Goal: Task Accomplishment & Management: Use online tool/utility

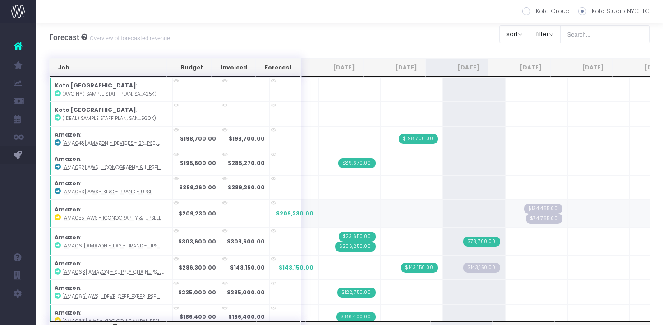
scroll to position [1304, 0]
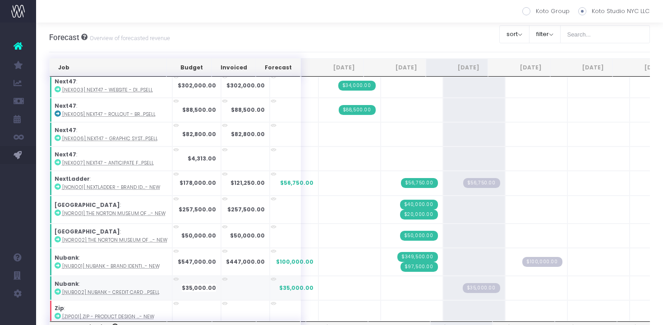
click at [59, 289] on icon at bounding box center [58, 292] width 6 height 6
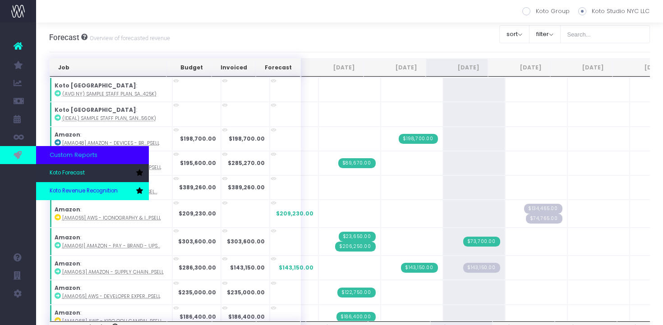
click at [65, 184] on link "Koto Revenue Recognition" at bounding box center [92, 191] width 113 height 18
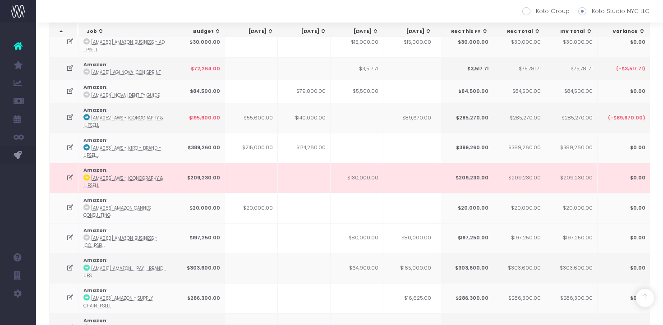
scroll to position [1241, 0]
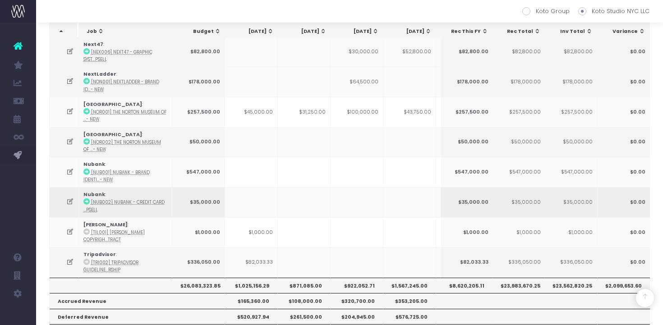
click at [72, 198] on icon at bounding box center [70, 202] width 8 height 8
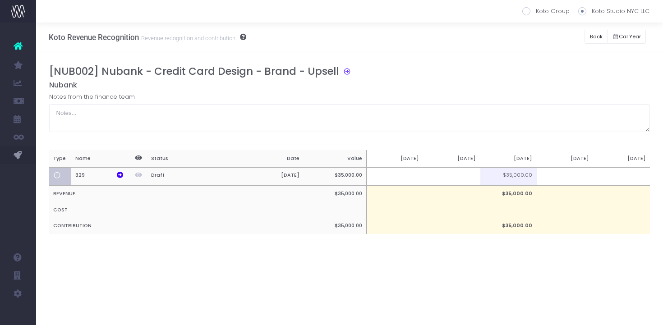
scroll to position [0, 0]
click at [469, 172] on td at bounding box center [451, 176] width 57 height 18
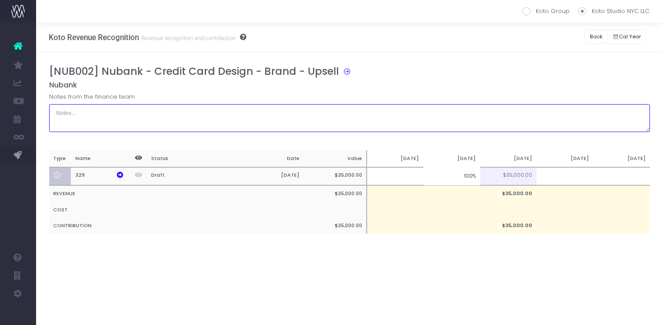
click at [485, 113] on textarea at bounding box center [349, 118] width 601 height 28
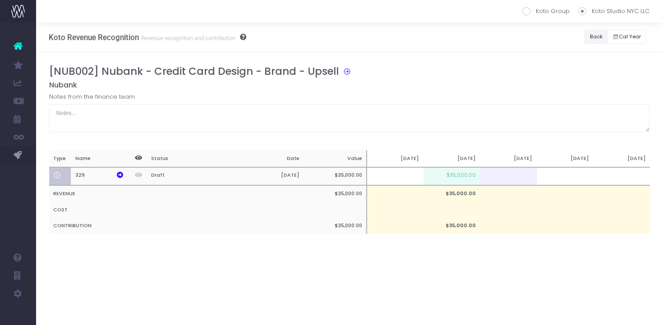
click at [592, 35] on button "Back" at bounding box center [595, 37] width 23 height 14
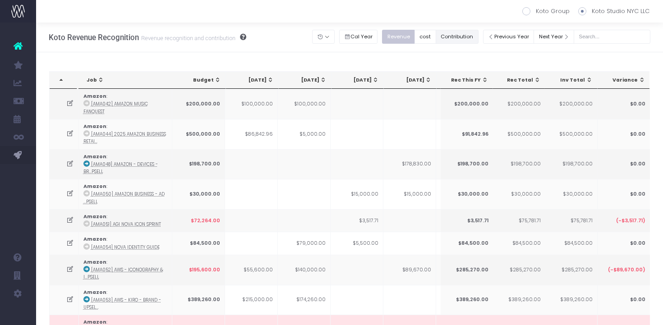
click at [459, 38] on button "Contribution" at bounding box center [457, 37] width 43 height 14
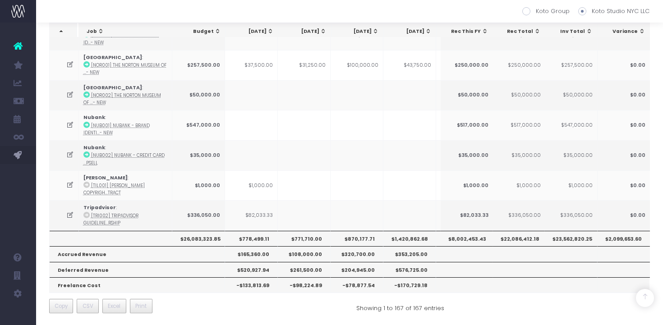
scroll to position [0, 193]
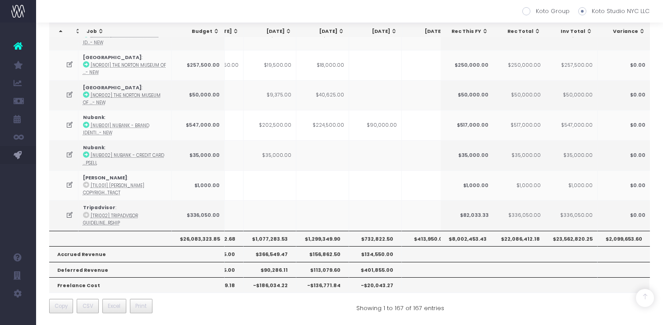
click at [277, 236] on th "$1,077,283.53" at bounding box center [269, 238] width 53 height 15
copy th "1,077,283.53"
click at [276, 236] on th "$1,077,283.53" at bounding box center [269, 238] width 53 height 15
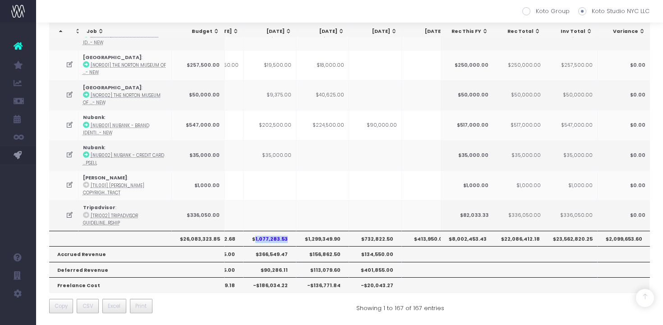
copy th "1,077,283.53"
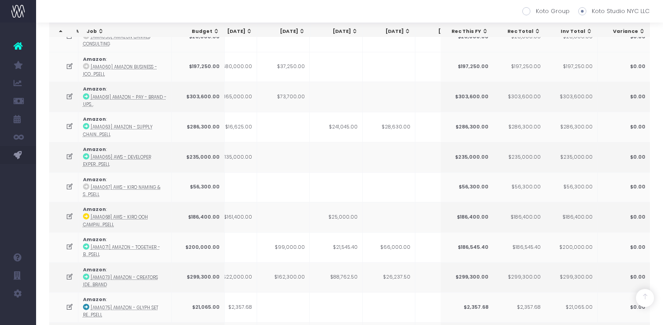
scroll to position [327, 0]
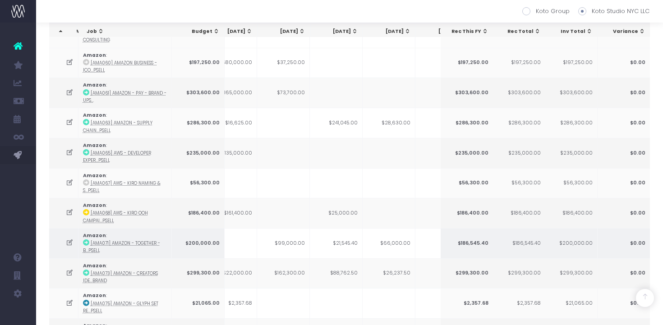
click at [297, 237] on td "$99,000.00" at bounding box center [283, 243] width 53 height 30
click at [70, 239] on icon at bounding box center [70, 243] width 8 height 8
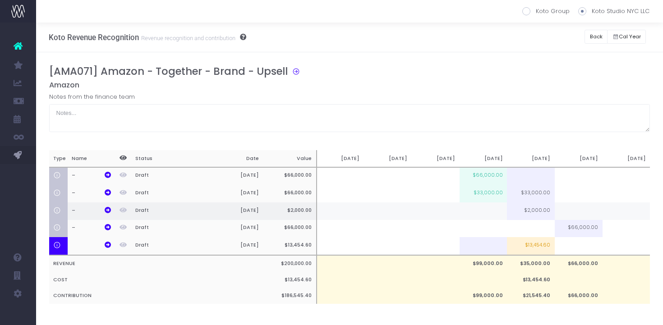
scroll to position [11, 0]
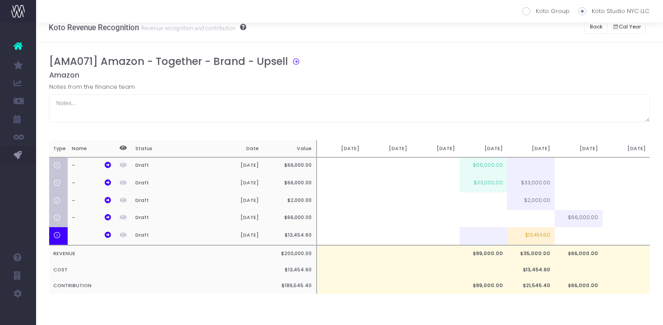
click at [500, 182] on td "$33,000.00" at bounding box center [483, 184] width 48 height 18
type input "$33,000.00"
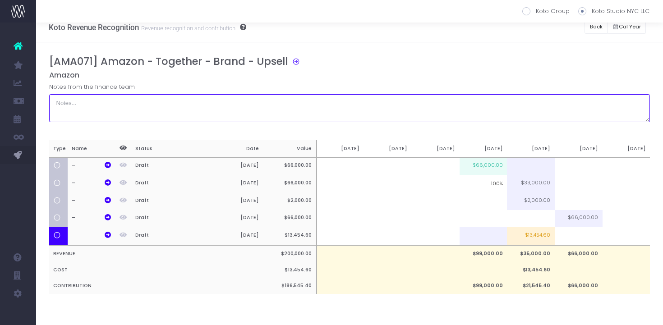
click at [504, 105] on textarea at bounding box center [349, 108] width 601 height 28
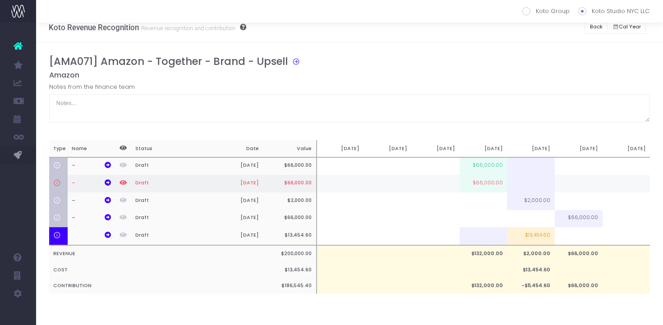
click at [498, 186] on td "$66,000.00" at bounding box center [483, 184] width 48 height 18
type input "$66,000.00"
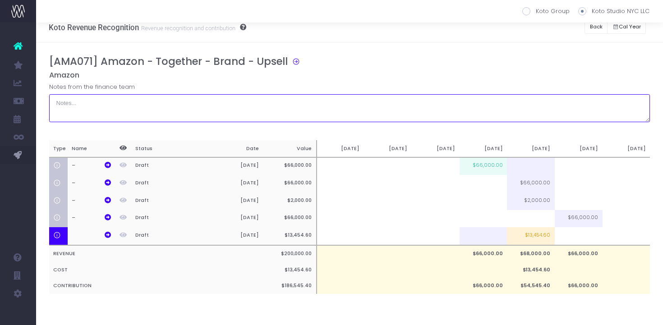
click at [470, 108] on textarea at bounding box center [349, 108] width 601 height 28
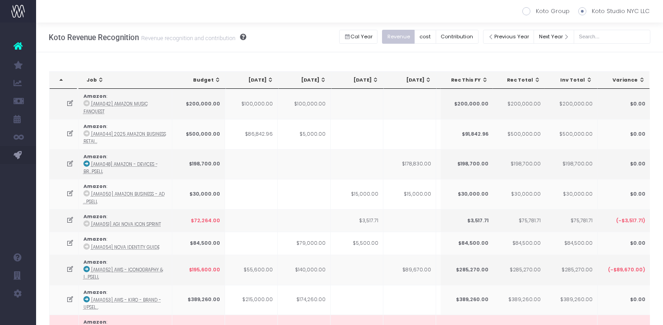
scroll to position [405, 0]
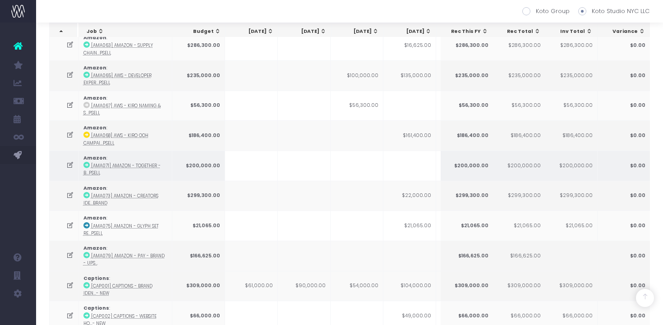
click at [66, 161] on icon at bounding box center [70, 165] width 8 height 8
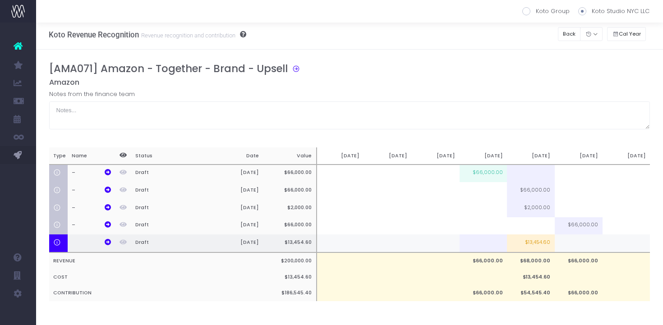
scroll to position [0, 0]
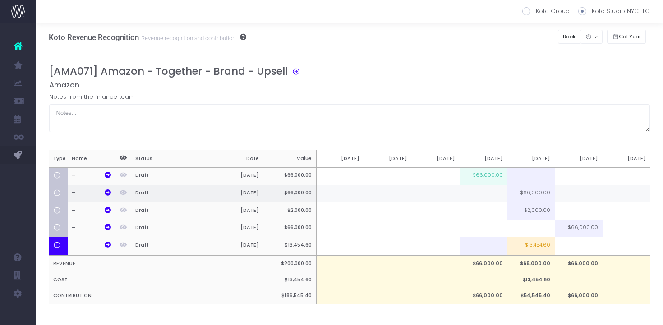
click at [496, 196] on td at bounding box center [483, 194] width 48 height 18
type input "1"
type input "66000"
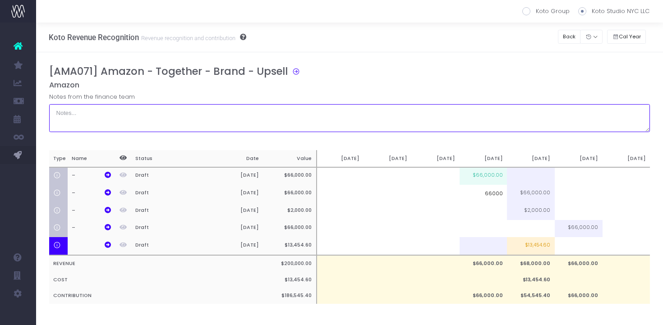
click at [454, 107] on textarea at bounding box center [349, 118] width 601 height 28
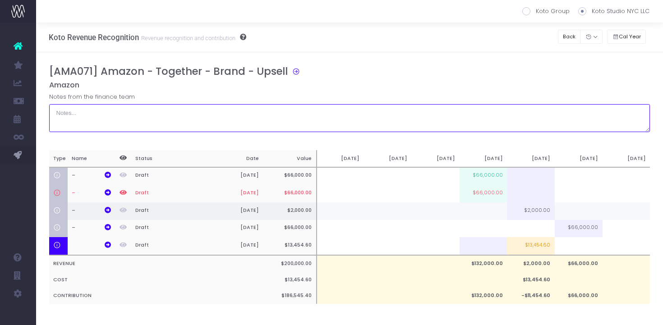
scroll to position [11, 0]
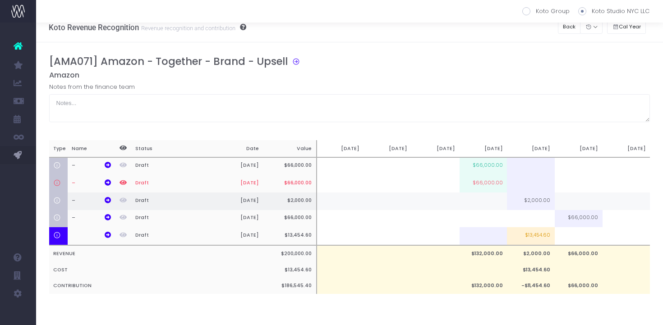
click at [488, 203] on td at bounding box center [483, 202] width 48 height 18
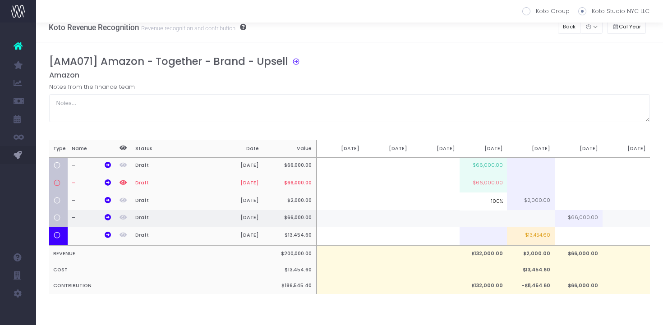
type input "100%"
click at [489, 220] on td at bounding box center [483, 219] width 48 height 18
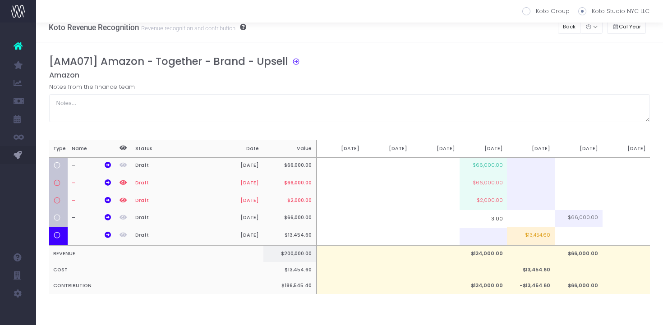
type input "31000"
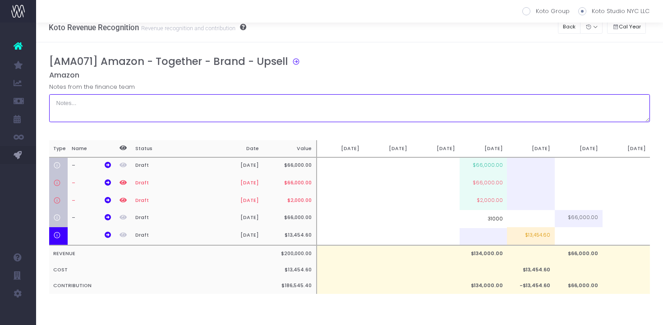
click at [523, 112] on textarea at bounding box center [349, 108] width 601 height 28
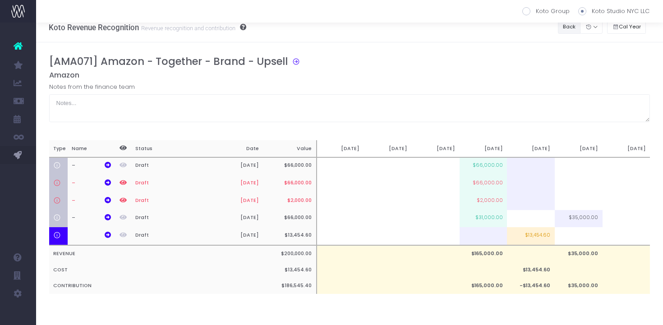
click at [565, 30] on button "Back" at bounding box center [569, 27] width 23 height 14
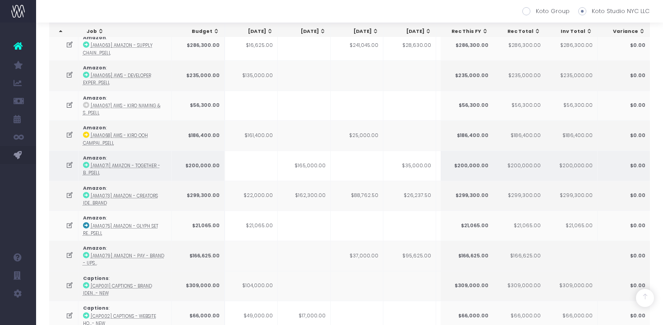
scroll to position [404, 0]
click at [71, 165] on icon at bounding box center [70, 166] width 8 height 8
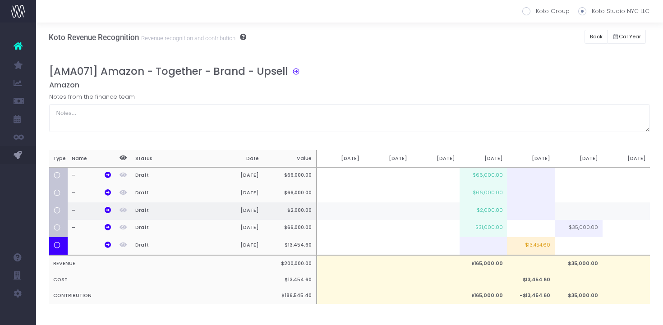
scroll to position [11, 0]
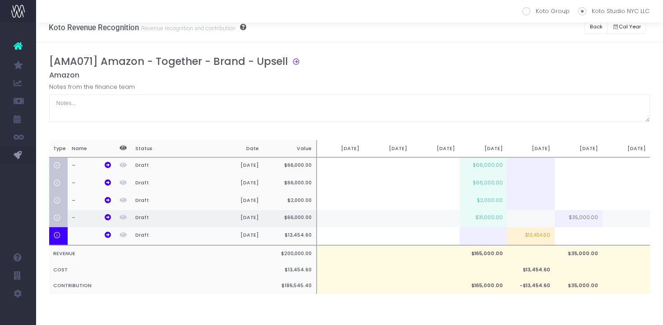
click at [546, 221] on td at bounding box center [531, 219] width 48 height 18
type input "35000"
click at [561, 89] on div "Notes from the finance team" at bounding box center [349, 103] width 601 height 40
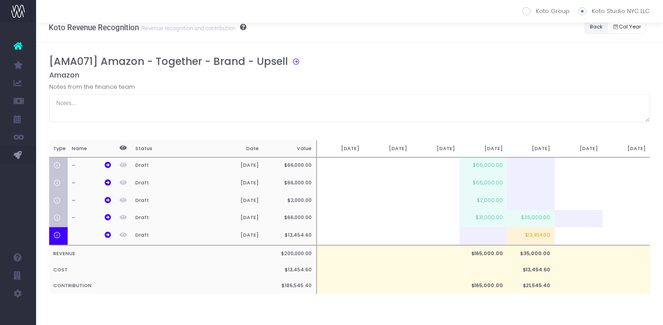
click at [592, 25] on button "Back" at bounding box center [595, 27] width 23 height 14
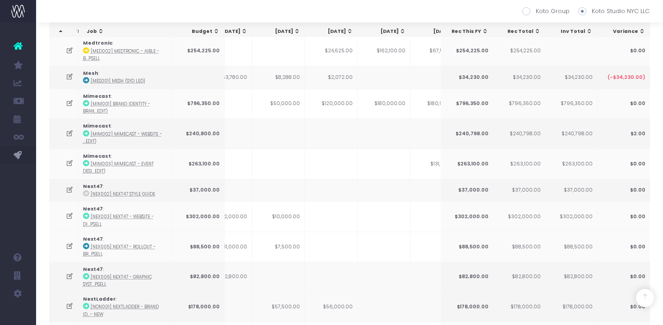
scroll to position [1286, 0]
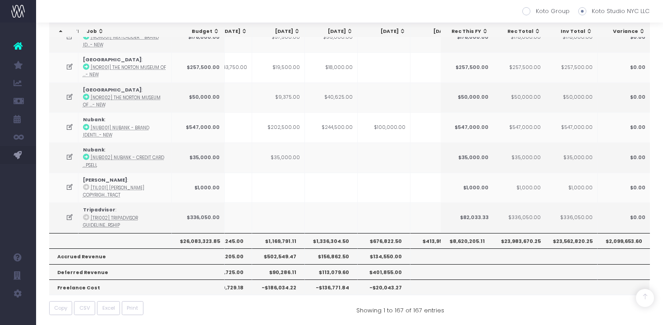
click at [286, 239] on th "$1,169,791.11" at bounding box center [278, 240] width 53 height 15
copy th "1,169,791.11"
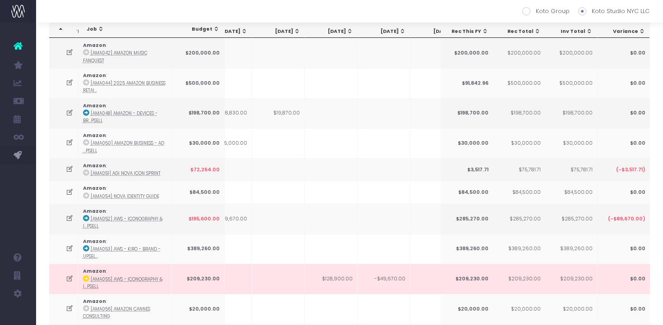
scroll to position [0, 0]
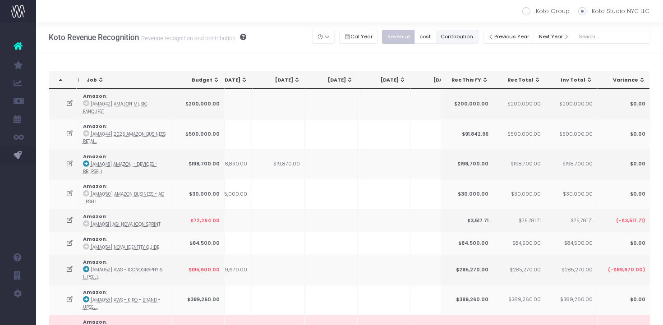
click at [476, 39] on button "Contribution" at bounding box center [457, 37] width 43 height 14
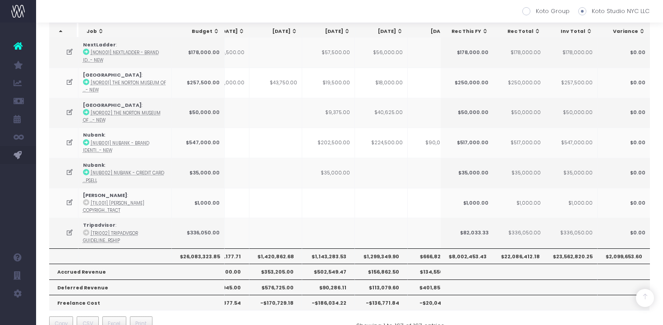
scroll to position [1288, 0]
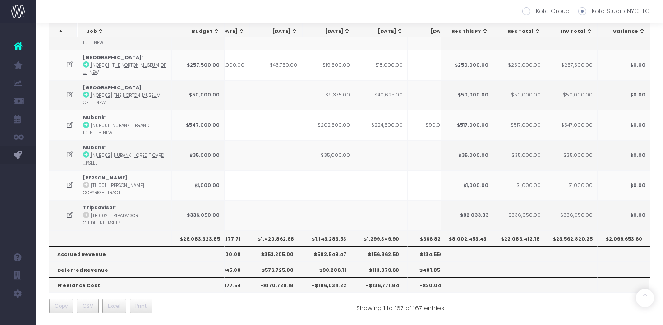
click at [335, 235] on th "$1,143,283.53" at bounding box center [328, 238] width 53 height 15
copy th "1,143,283.53"
